Goal: Task Accomplishment & Management: Use online tool/utility

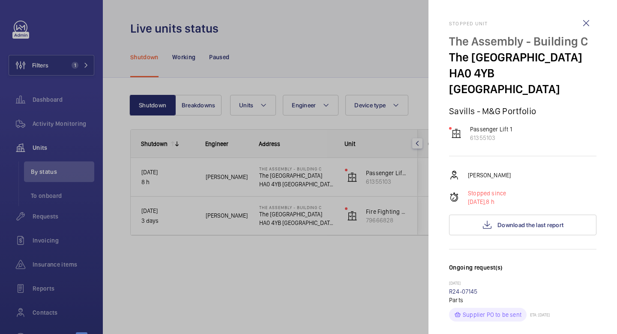
scroll to position [25, 0]
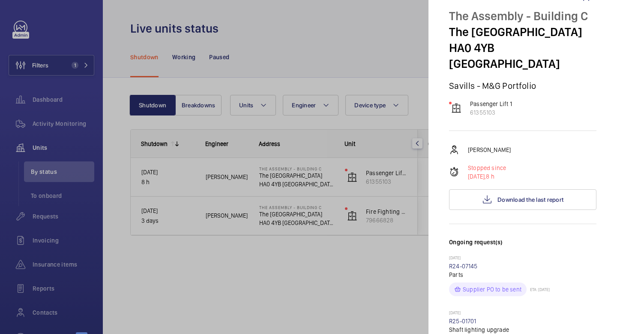
click at [59, 126] on div at bounding box center [308, 167] width 617 height 334
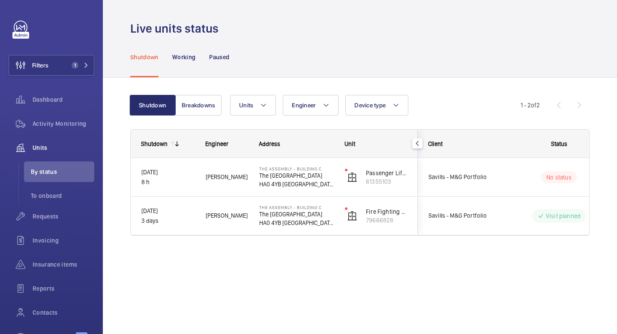
scroll to position [0, 0]
click at [59, 126] on span "Activity Monitoring" at bounding box center [64, 123] width 62 height 9
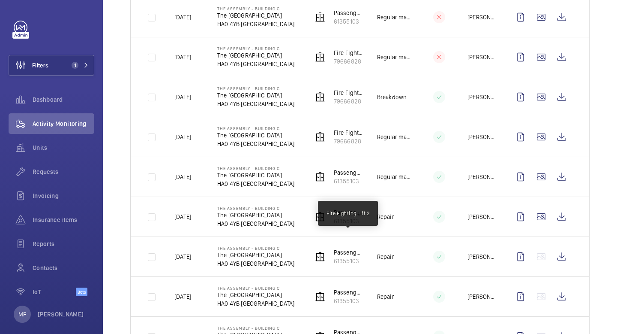
scroll to position [1051, 0]
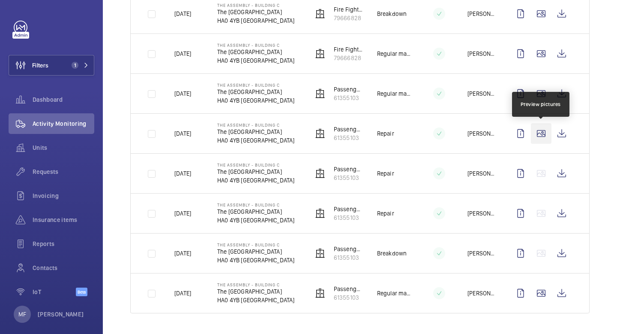
click at [540, 133] on wm-front-icon-button at bounding box center [541, 133] width 21 height 21
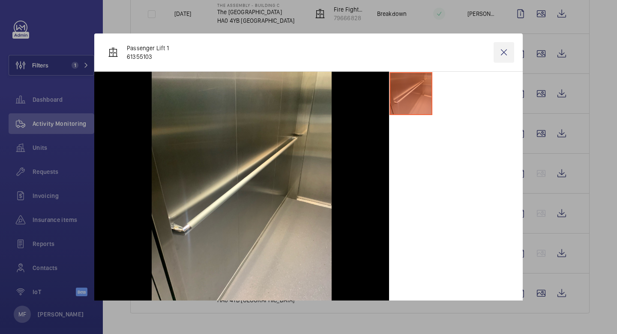
click at [504, 48] on wm-front-icon-button at bounding box center [504, 52] width 21 height 21
click at [541, 95] on wm-front-icon-button at bounding box center [541, 93] width 21 height 21
click at [541, 98] on wm-front-icon-button at bounding box center [541, 93] width 21 height 21
